Goal: Book appointment/travel/reservation

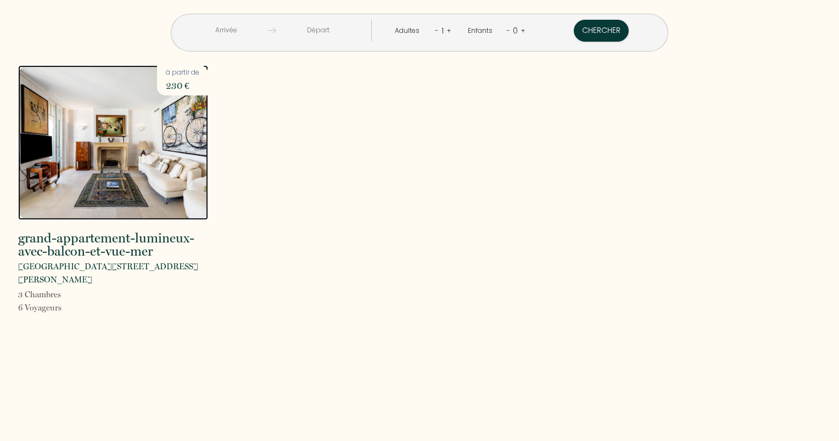
click at [190, 152] on img at bounding box center [113, 142] width 190 height 155
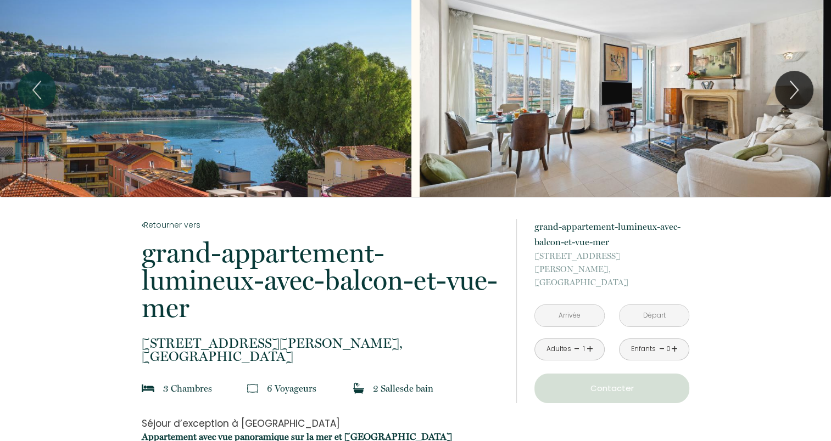
scroll to position [22, 0]
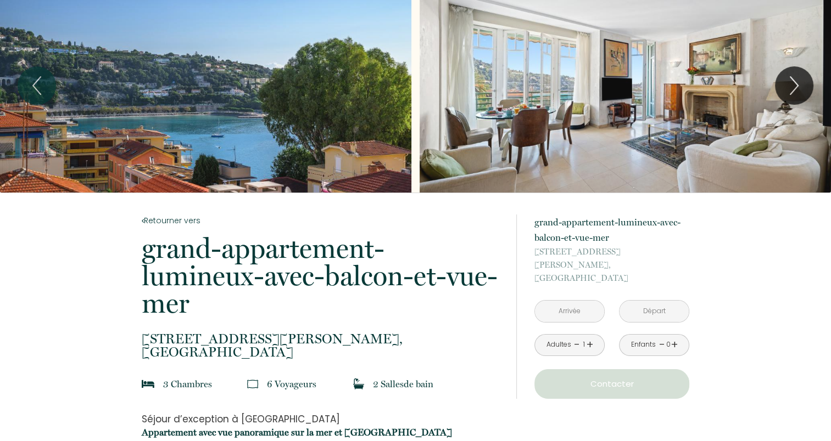
click at [567, 301] on input "text" at bounding box center [569, 311] width 69 height 21
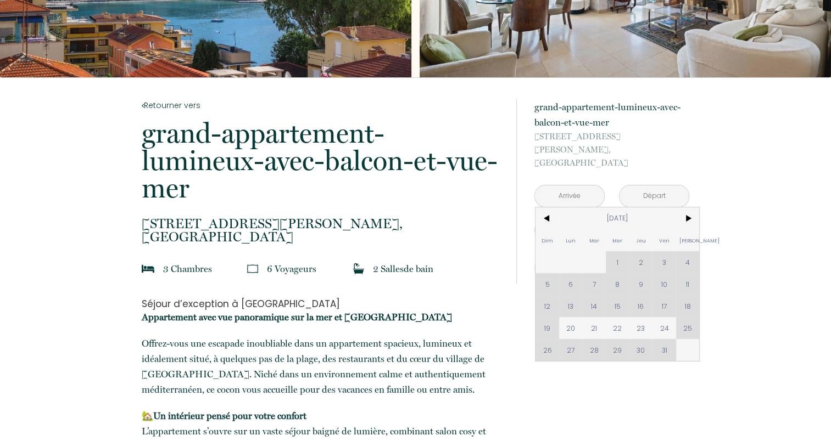
scroll to position [138, 0]
click at [687, 207] on span ">" at bounding box center [688, 218] width 24 height 22
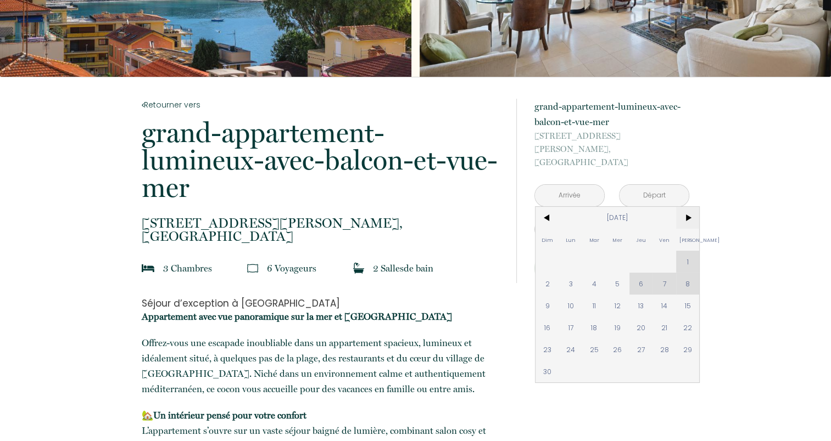
click at [687, 207] on span ">" at bounding box center [688, 218] width 24 height 22
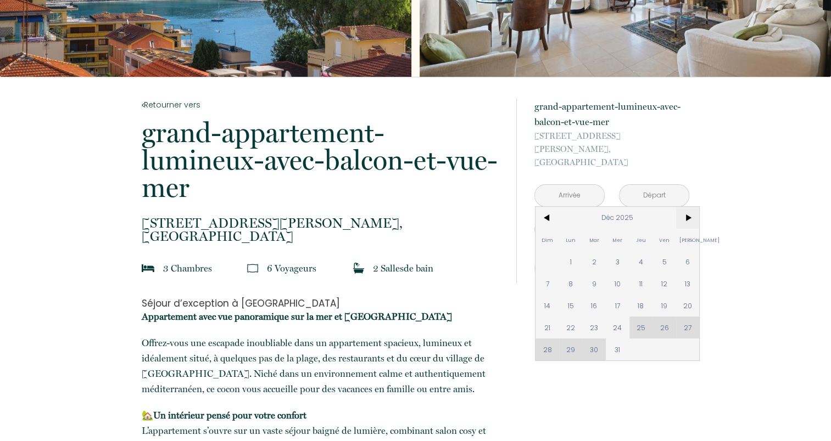
click at [687, 207] on span ">" at bounding box center [688, 218] width 24 height 22
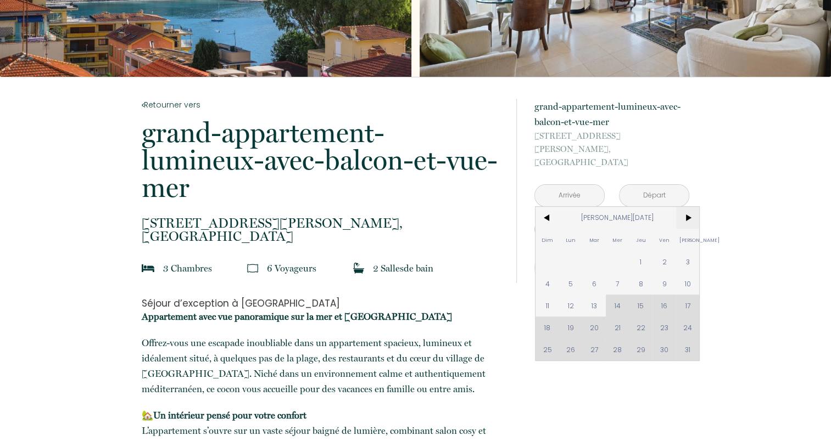
click at [687, 207] on span ">" at bounding box center [688, 218] width 24 height 22
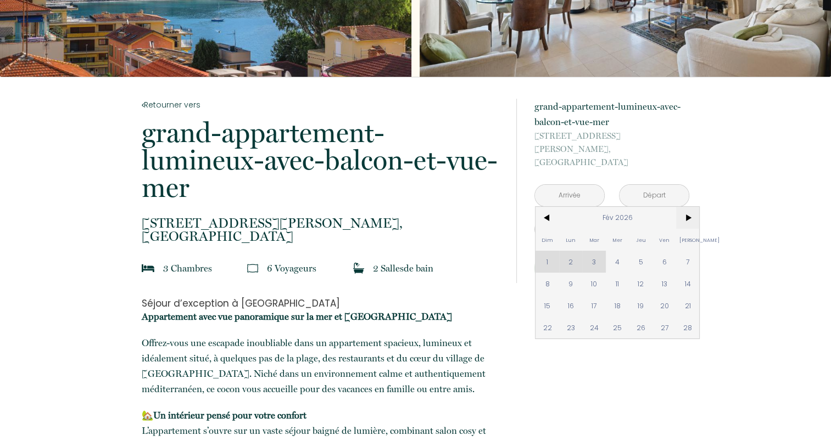
click at [687, 207] on span ">" at bounding box center [688, 218] width 24 height 22
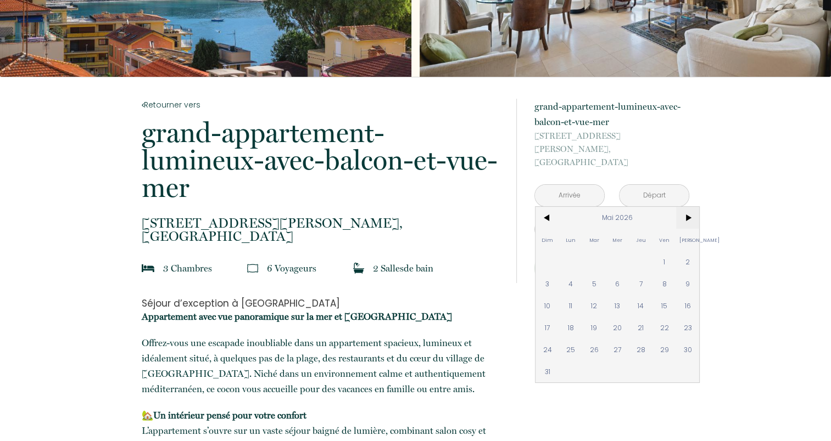
click at [687, 207] on span ">" at bounding box center [688, 218] width 24 height 22
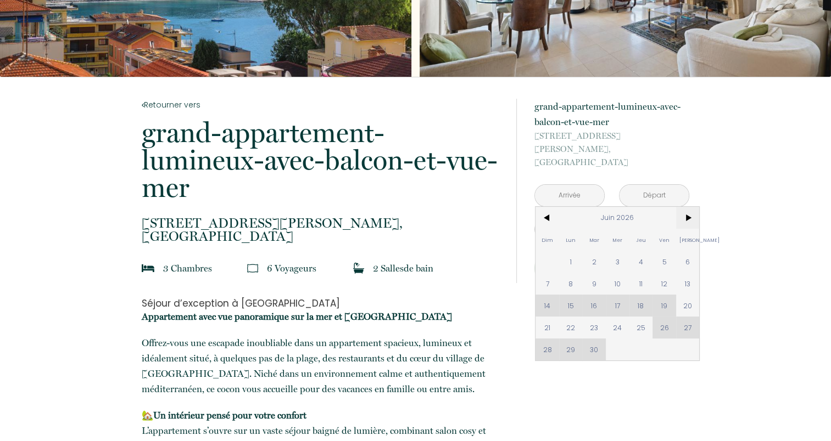
click at [687, 207] on span ">" at bounding box center [688, 218] width 24 height 22
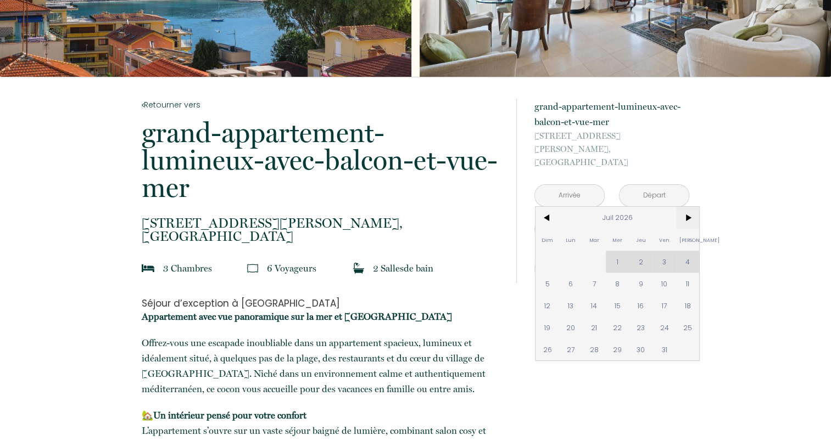
click at [687, 207] on span ">" at bounding box center [688, 218] width 24 height 22
